Goal: Transaction & Acquisition: Purchase product/service

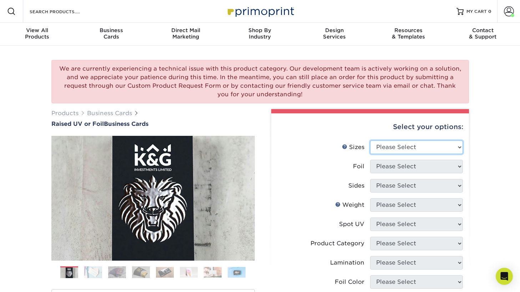
select select "2.00x3.50"
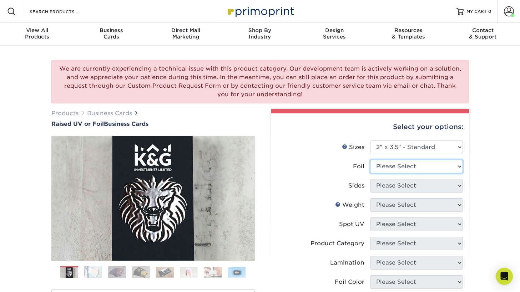
select select "1"
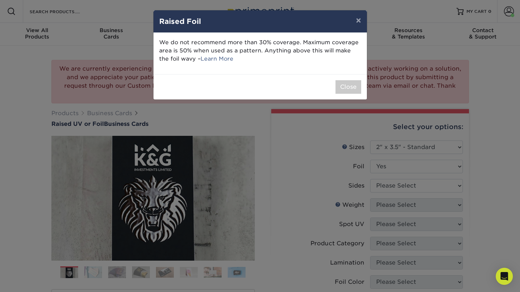
click at [358, 89] on button "Close" at bounding box center [349, 87] width 26 height 14
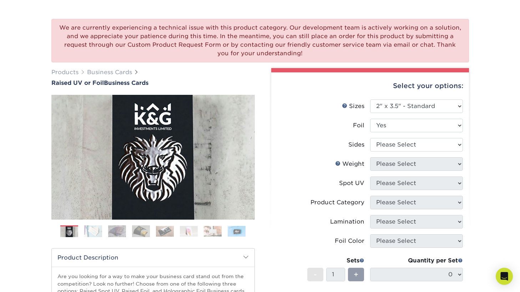
scroll to position [42, 0]
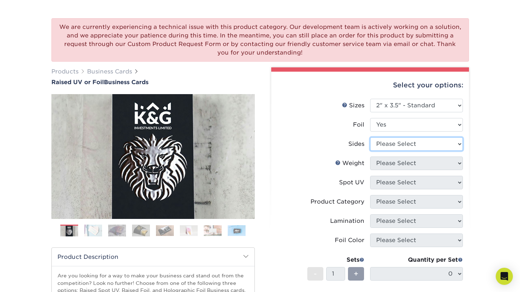
select select "e9e9dfb3-fba1-4d60-972c-fd9ca5904d33"
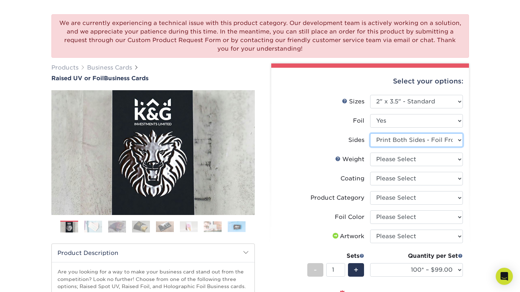
scroll to position [46, 0]
select select "16PT"
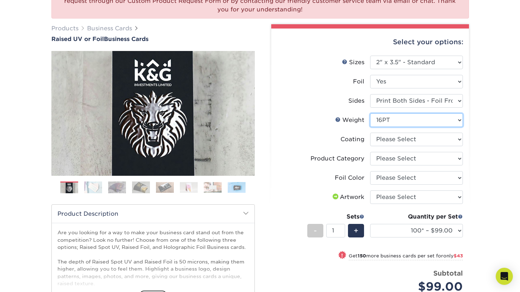
scroll to position [84, 0]
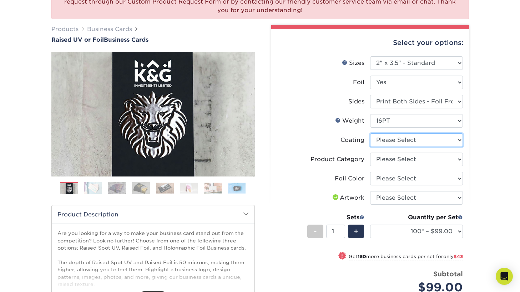
select select "3e7618de-abca-4bda-9f97-8b9129e913d8"
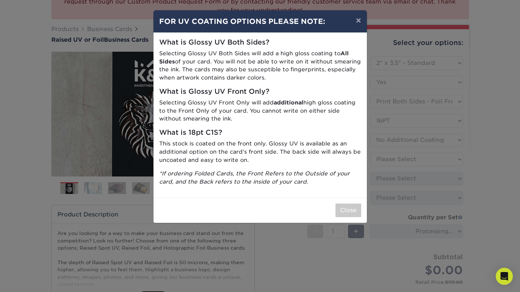
click at [355, 204] on button "Close" at bounding box center [349, 211] width 26 height 14
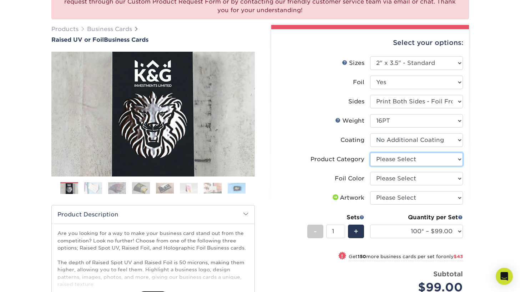
select select "3b5148f1-0588-4f88-a218-97bcfdce65c1"
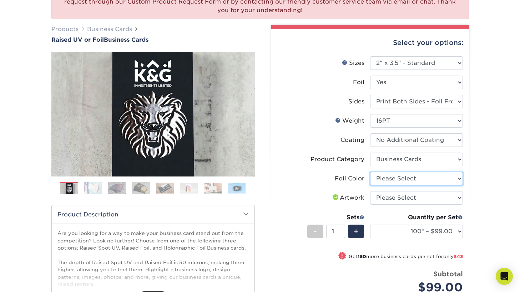
select select "a834dd52-fe06-4ed6-9a86-5bd3c2d02515"
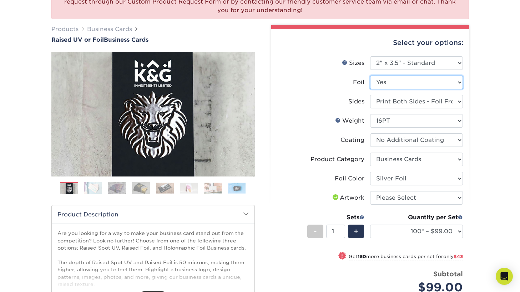
select select "0"
select select "-1"
select select
select select "-1"
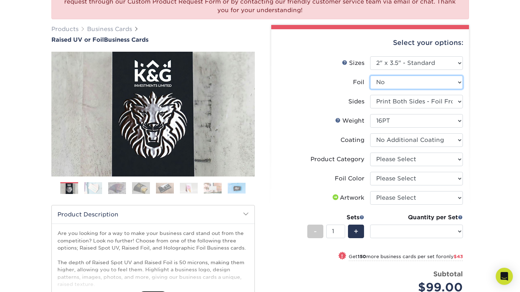
select select "-1"
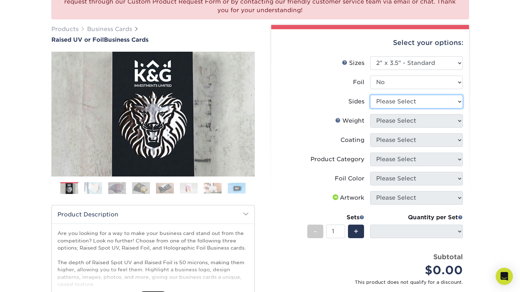
select select "13abbda7-1d64-4f25-8bb2-c179b224825d"
select select
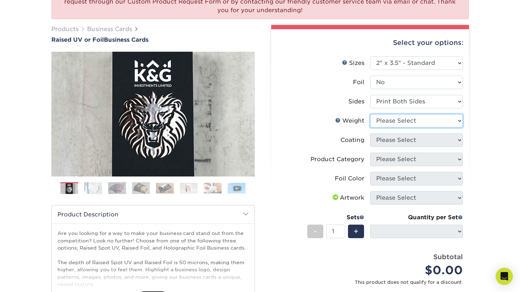
select select "16PT"
select select
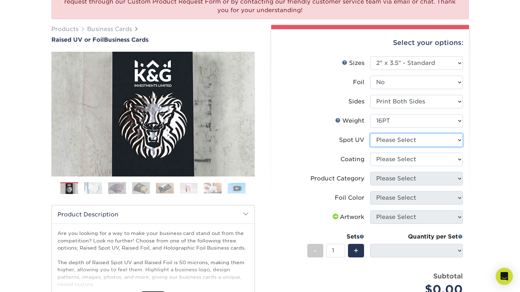
select select "1"
select select "-1"
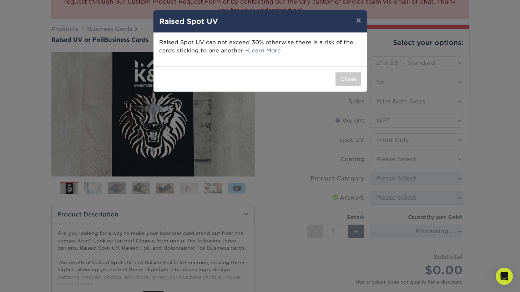
drag, startPoint x: 345, startPoint y: 76, endPoint x: 233, endPoint y: 48, distance: 115.3
click at [344, 76] on button "Close" at bounding box center [349, 79] width 26 height 14
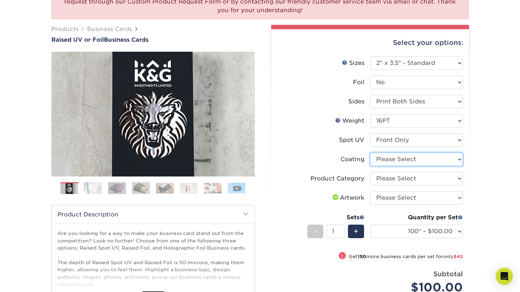
select select "3e7618de-abca-4bda-9f97-8b9129e913d8"
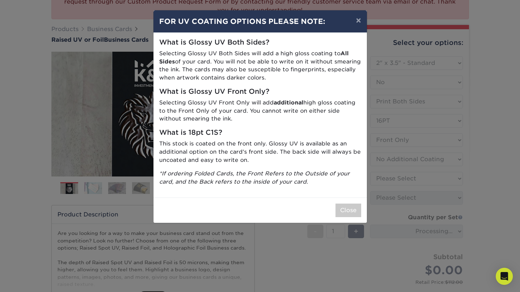
click at [342, 205] on button "Close" at bounding box center [349, 211] width 26 height 14
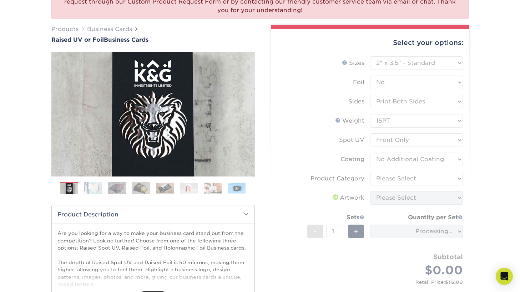
click at [448, 180] on form "Sizes Help Sizes Please Select 2" x 3.5" - Standard Foil Please Select" at bounding box center [370, 178] width 186 height 244
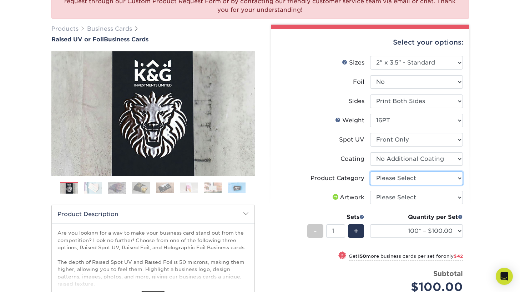
select select "3b5148f1-0588-4f88-a218-97bcfdce65c1"
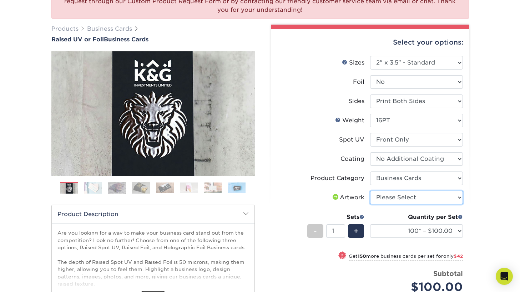
select select "upload"
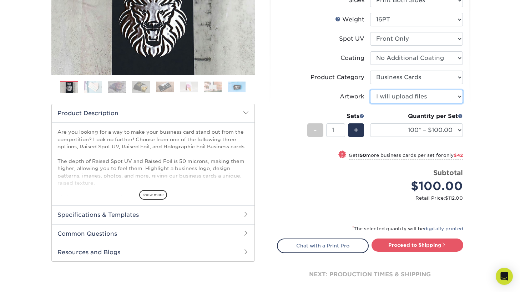
scroll to position [107, 0]
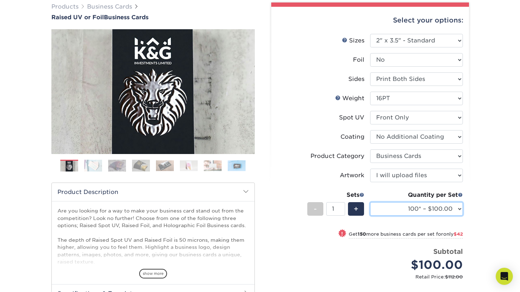
select select "250* – $142.00"
click at [355, 208] on span "+" at bounding box center [356, 209] width 5 height 11
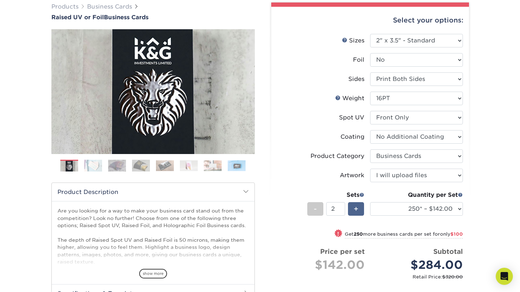
click at [355, 208] on span "+" at bounding box center [356, 209] width 5 height 11
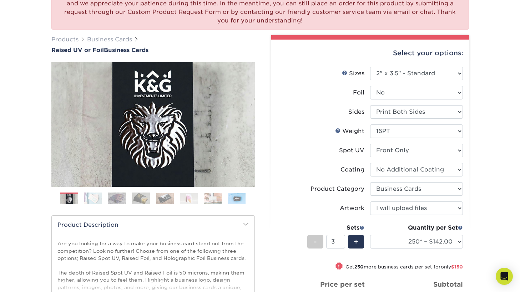
scroll to position [64, 0]
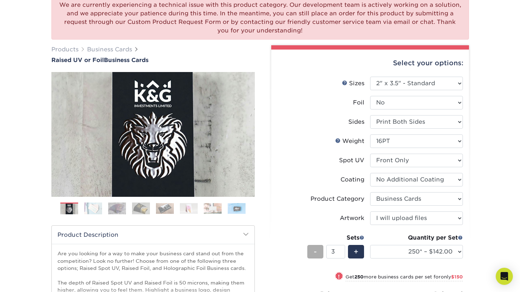
click at [317, 252] on div "-" at bounding box center [315, 252] width 16 height 14
type input "2"
select select "500* – $192.00"
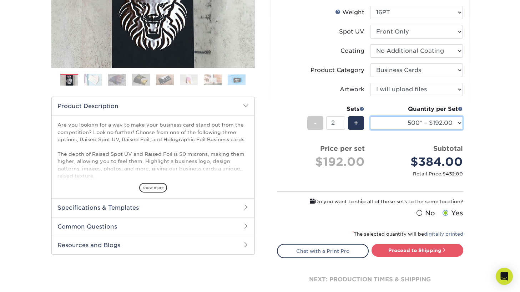
scroll to position [202, 0]
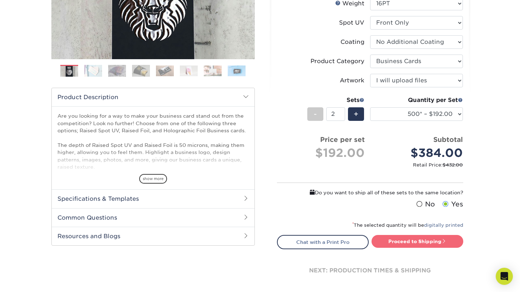
click at [448, 241] on link "Proceed to Shipping" at bounding box center [418, 241] width 92 height 13
type input "Set 1"
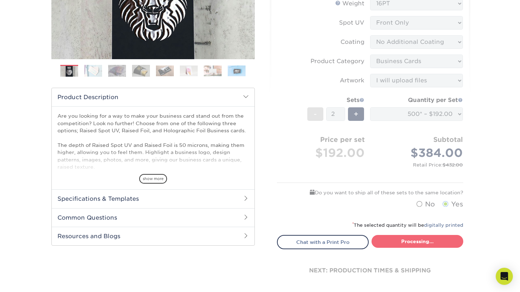
select select "028e9ad4-f42b-42cd-b8a3-fa699623ed4c"
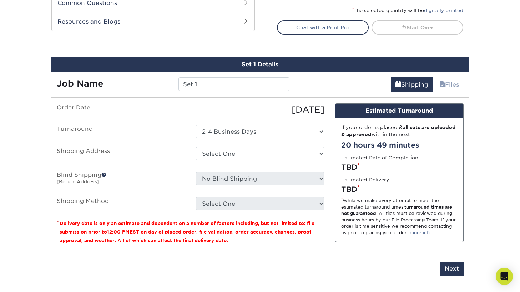
scroll to position [455, 0]
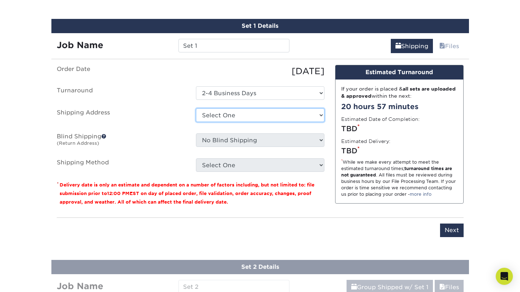
select select "276919"
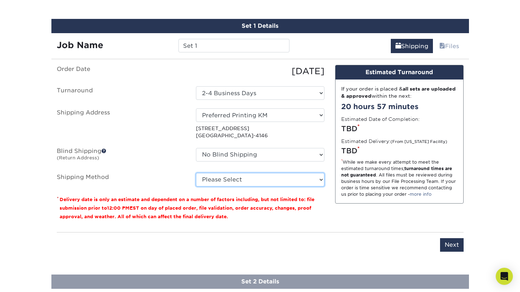
select select "03"
